Goal: Check status

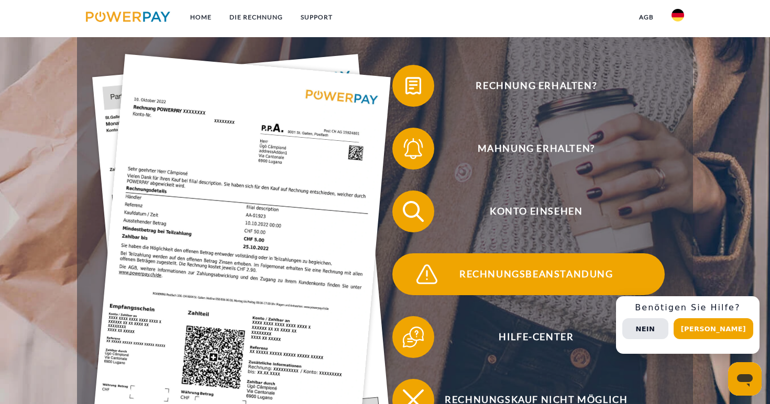
scroll to position [216, 0]
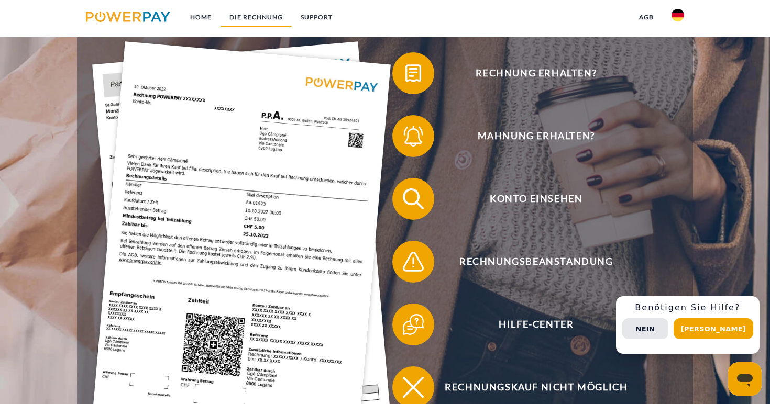
click at [264, 18] on link "DIE RECHNUNG" at bounding box center [256, 17] width 71 height 19
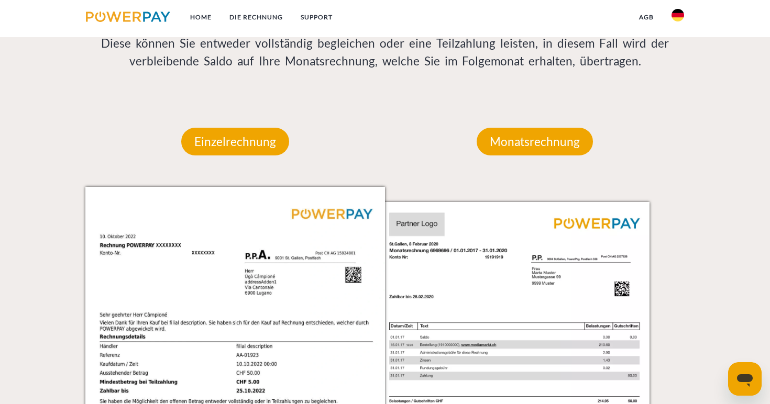
scroll to position [696, 0]
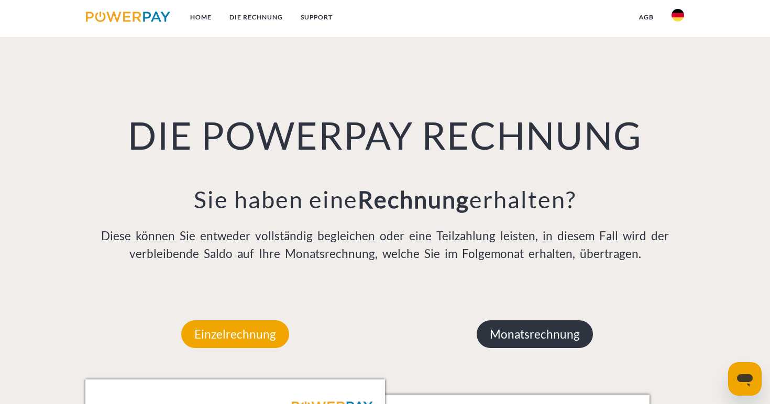
click at [554, 325] on p "Monatsrechnung" at bounding box center [535, 335] width 116 height 28
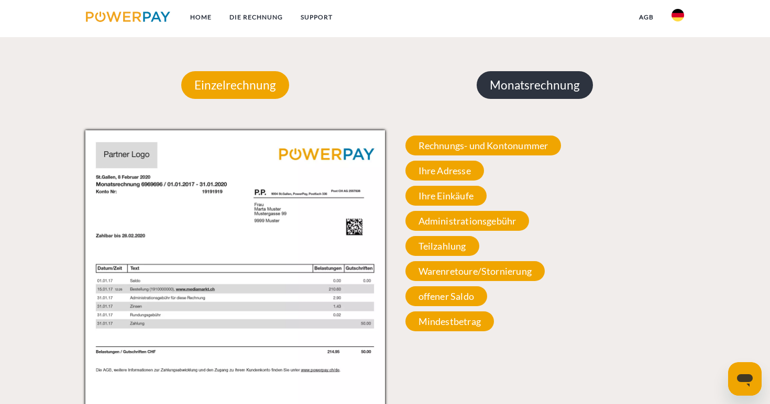
scroll to position [948, 0]
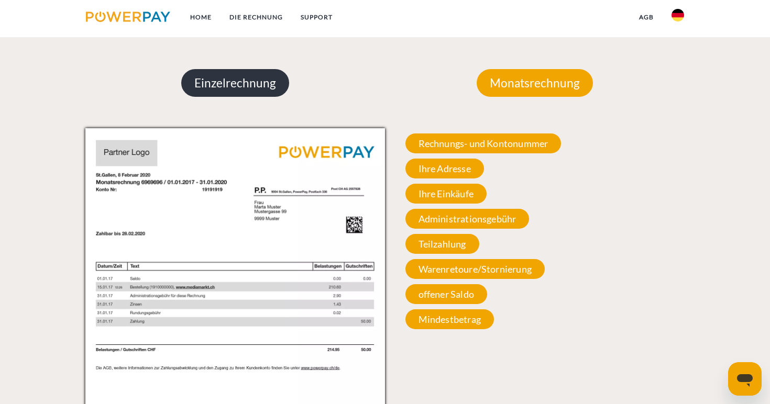
click at [262, 87] on p "Einzelrechnung" at bounding box center [235, 83] width 108 height 28
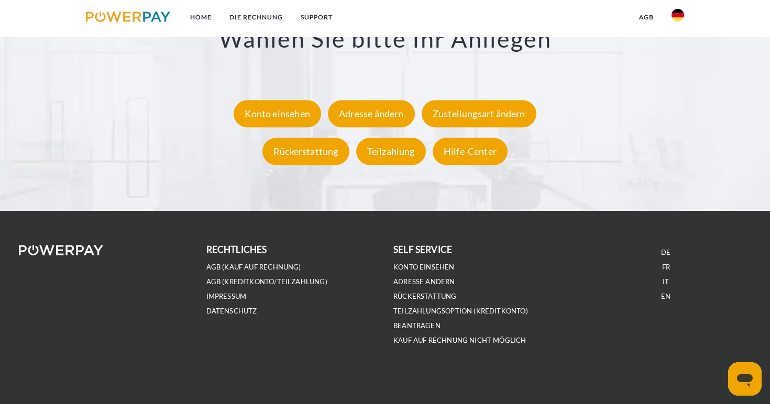
scroll to position [1980, 0]
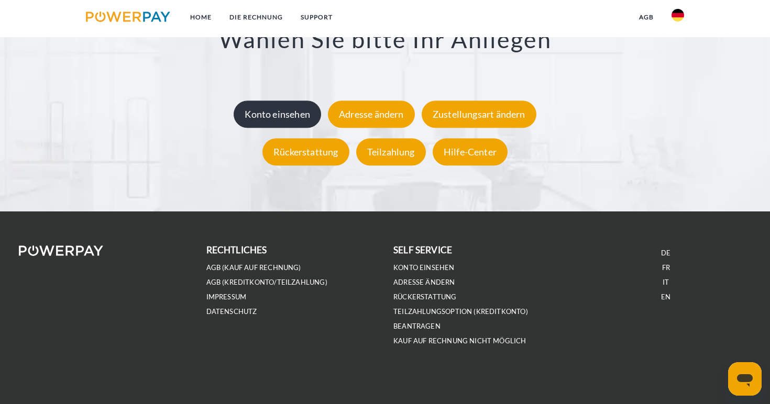
click at [278, 113] on div "Konto einsehen" at bounding box center [277, 114] width 87 height 27
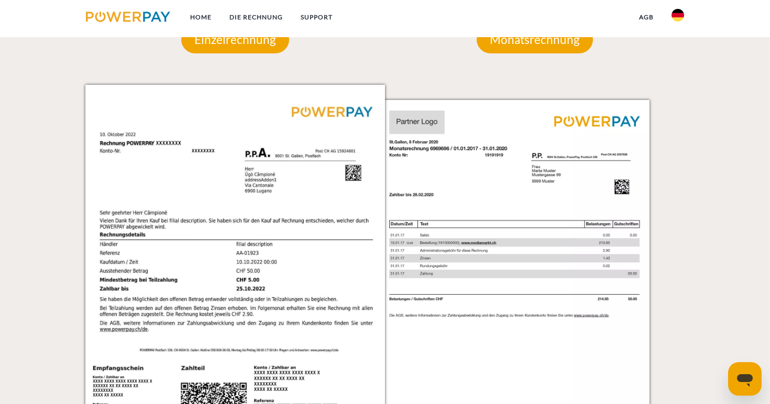
scroll to position [994, 0]
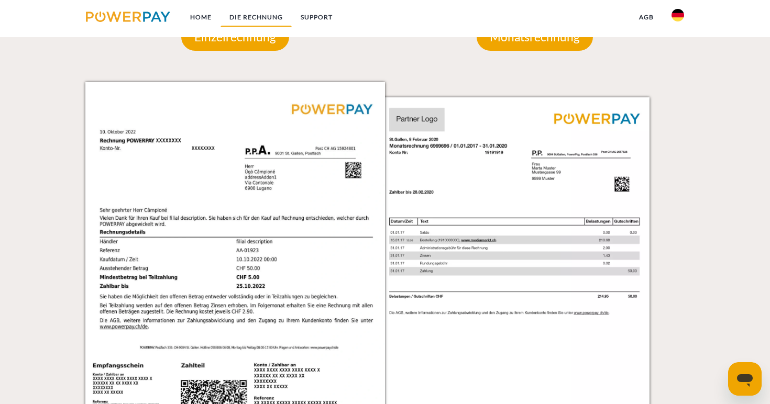
click at [262, 9] on link "DIE RECHNUNG" at bounding box center [256, 17] width 71 height 19
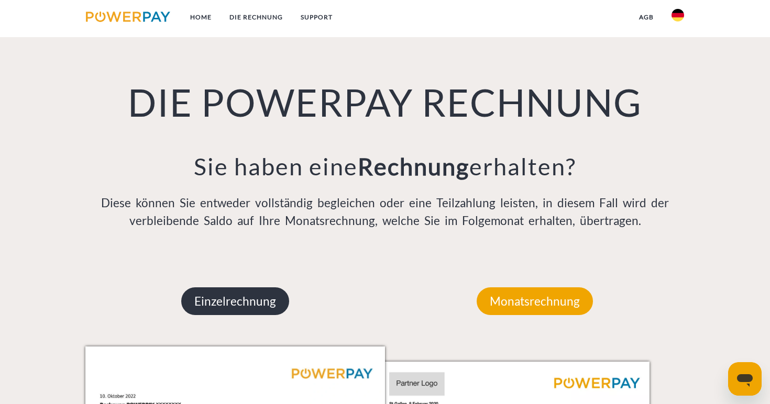
click at [209, 302] on p "Einzelrechnung" at bounding box center [235, 302] width 108 height 28
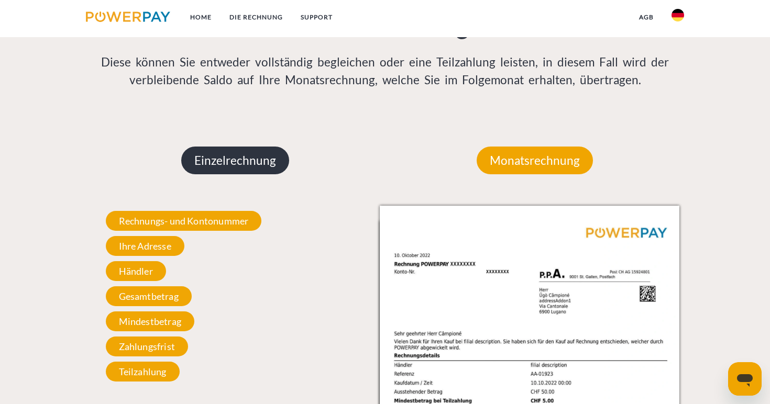
scroll to position [871, 0]
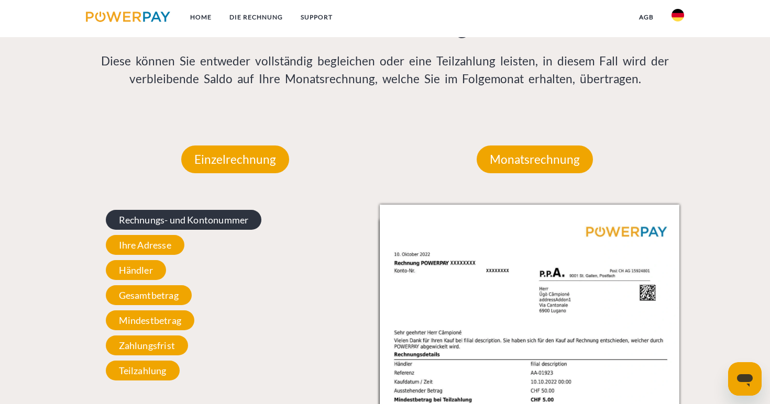
click at [190, 221] on span "Rechnungs- und Kontonummer" at bounding box center [184, 220] width 156 height 20
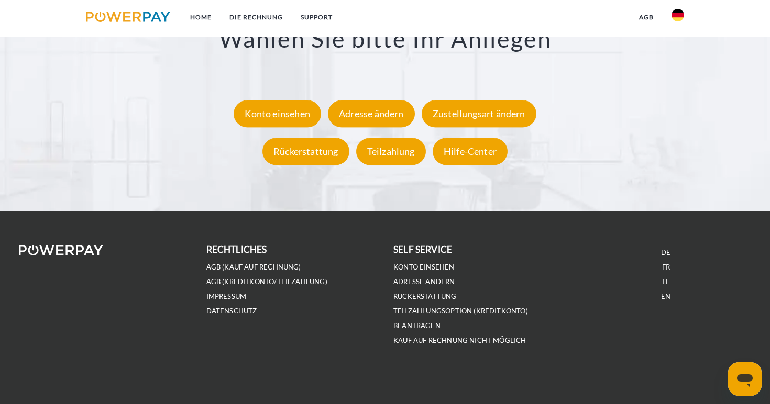
scroll to position [1980, 0]
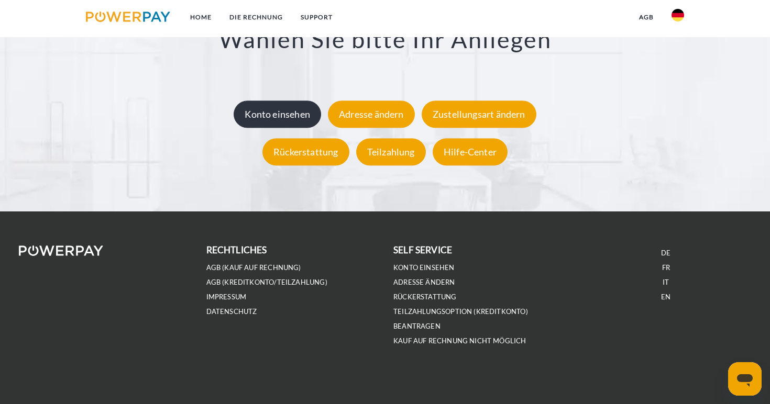
click at [270, 118] on div "Konto einsehen" at bounding box center [277, 114] width 87 height 27
click at [297, 117] on div "Konto einsehen" at bounding box center [277, 114] width 87 height 27
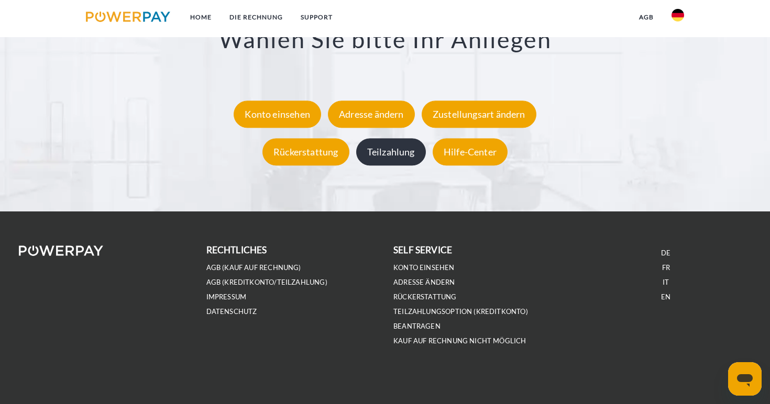
click at [406, 152] on div "Teilzahlung" at bounding box center [391, 151] width 70 height 27
